Goal: Find specific page/section: Find specific page/section

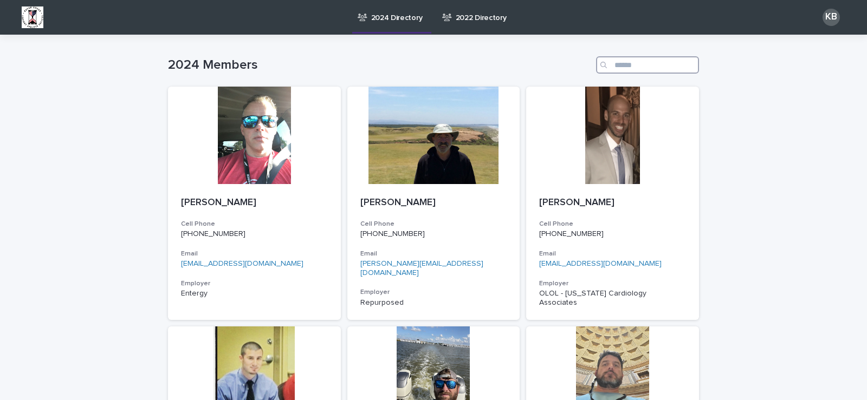
click at [636, 67] on input "Search" at bounding box center [647, 64] width 103 height 17
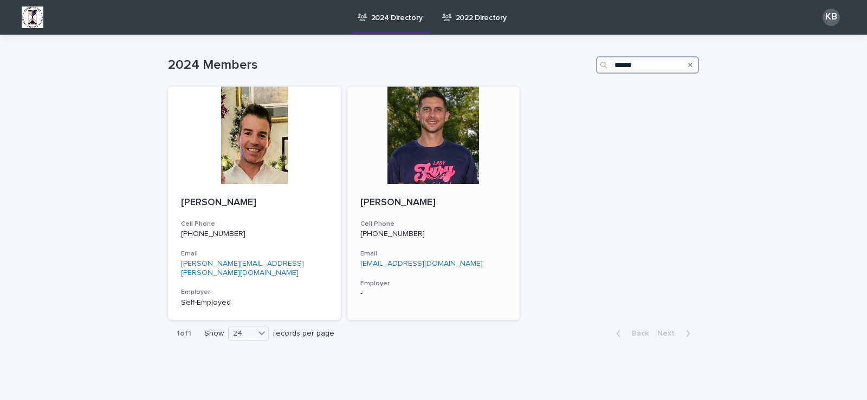
type input "******"
click at [42, 13] on img at bounding box center [33, 18] width 22 height 22
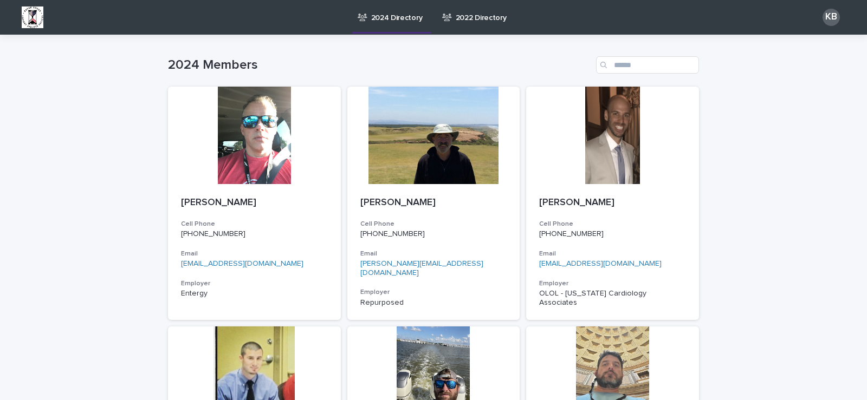
type input "******"
